Goal: Information Seeking & Learning: Learn about a topic

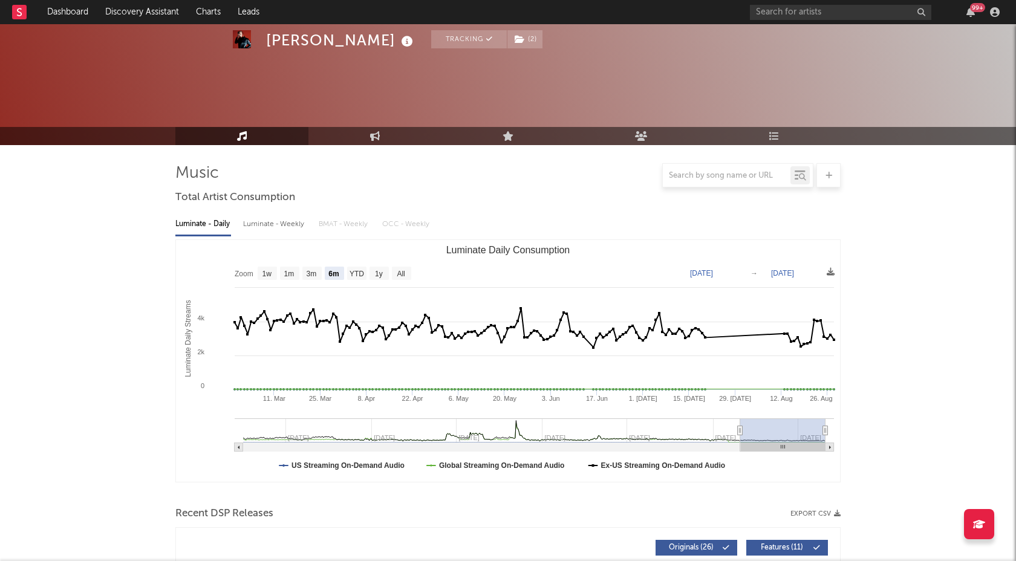
select select "6m"
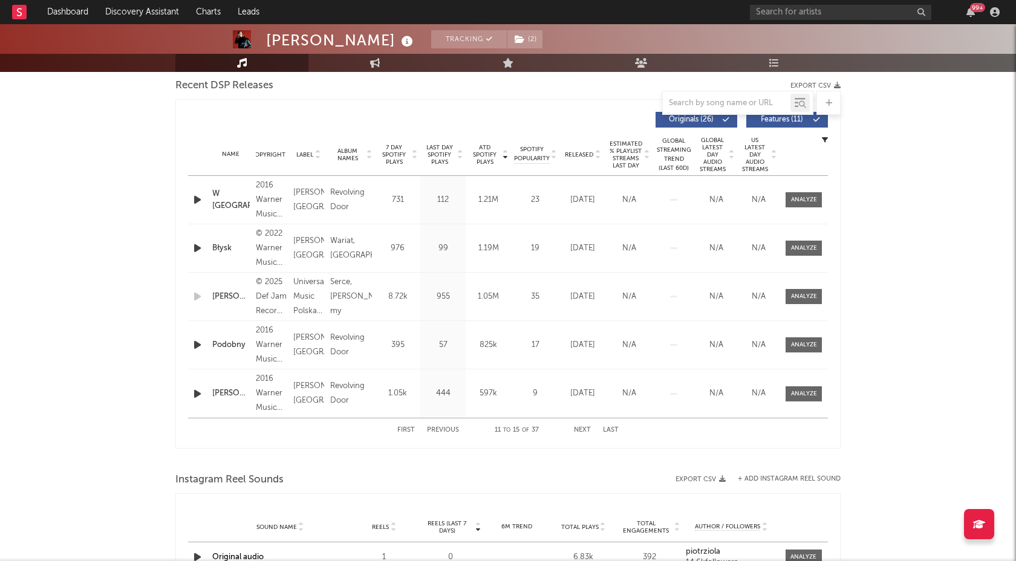
scroll to position [428, 0]
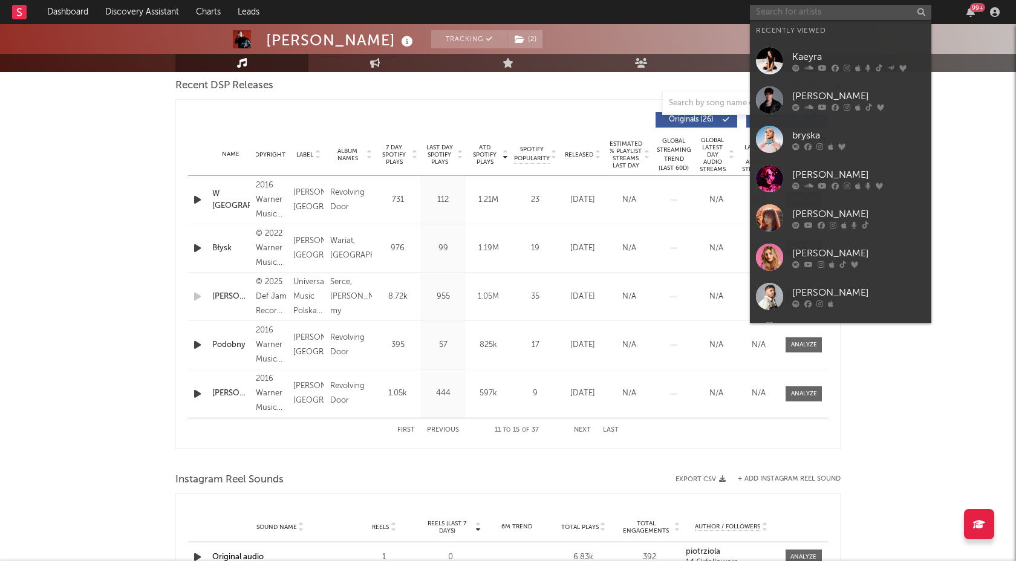
click at [777, 14] on input "text" at bounding box center [841, 12] width 182 height 15
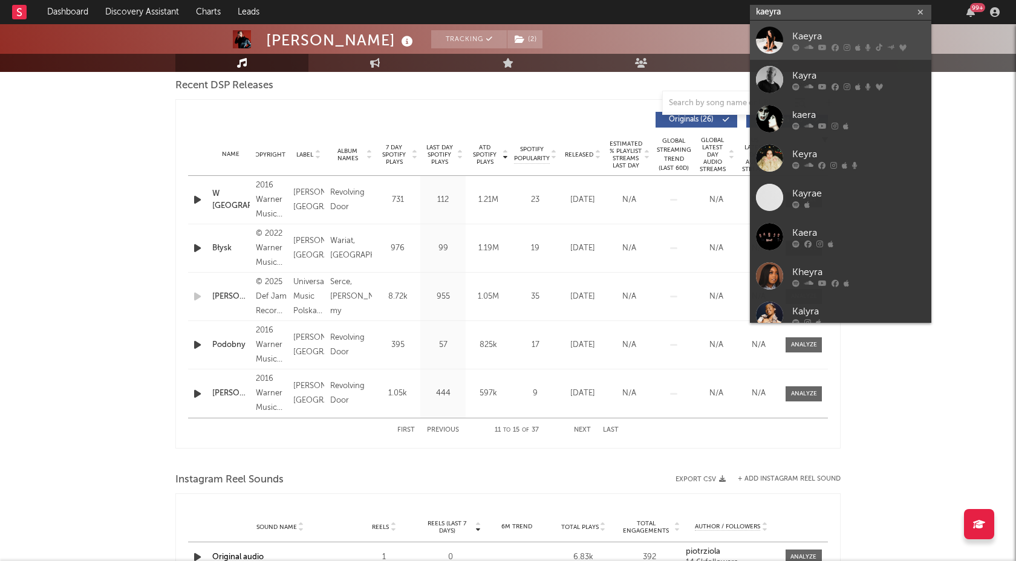
type input "kaeyra"
click at [769, 44] on div at bounding box center [769, 40] width 27 height 27
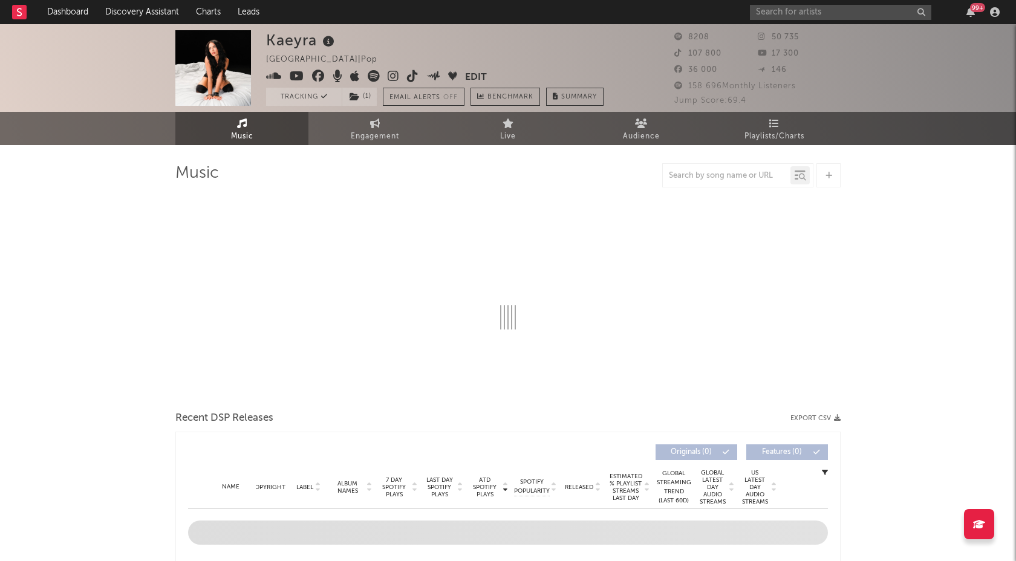
select select "6m"
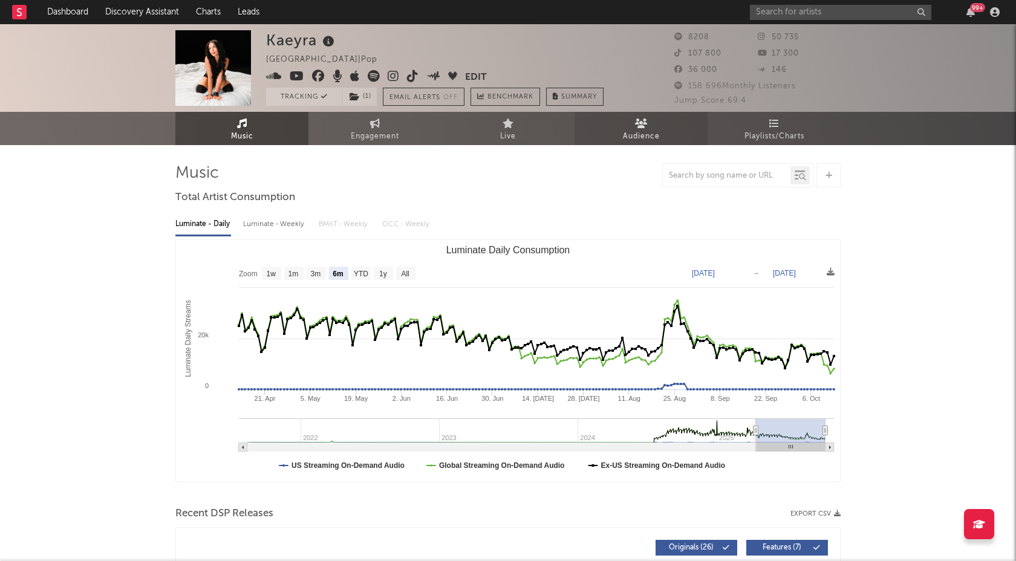
click at [632, 134] on span "Audience" at bounding box center [641, 136] width 37 height 15
